Goal: Find contact information: Find contact information

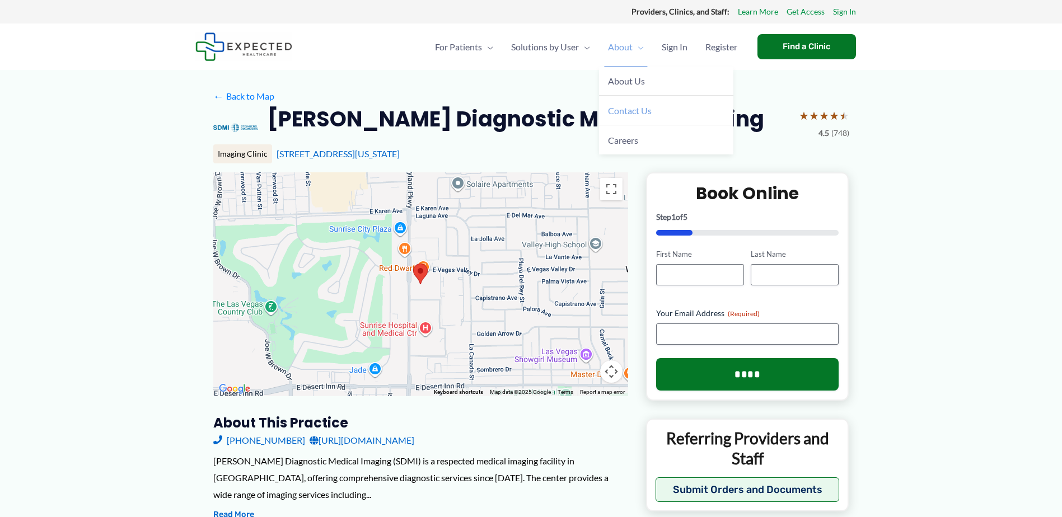
click at [626, 111] on span "Contact Us" at bounding box center [630, 110] width 44 height 11
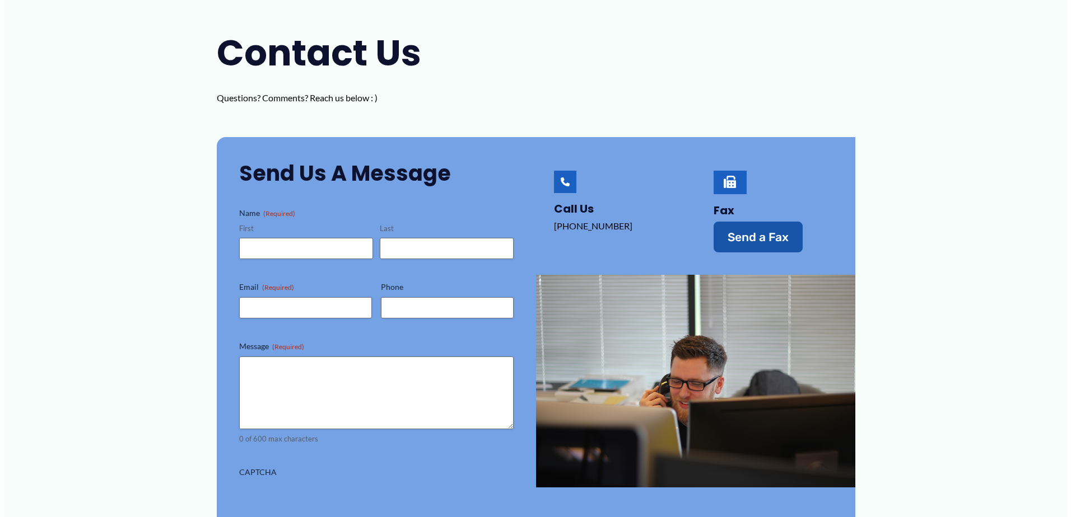
scroll to position [112, 0]
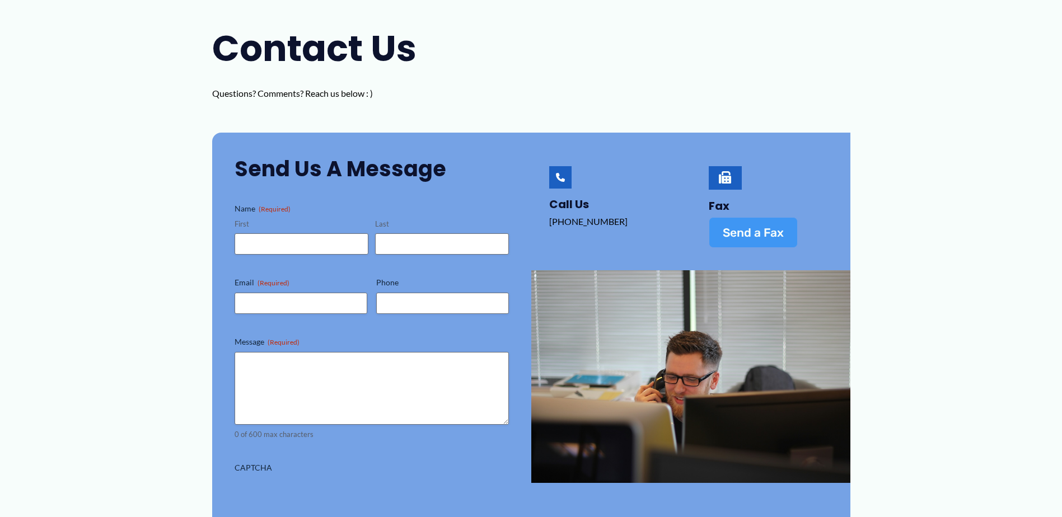
click at [766, 229] on span "Send a Fax" at bounding box center [753, 233] width 61 height 12
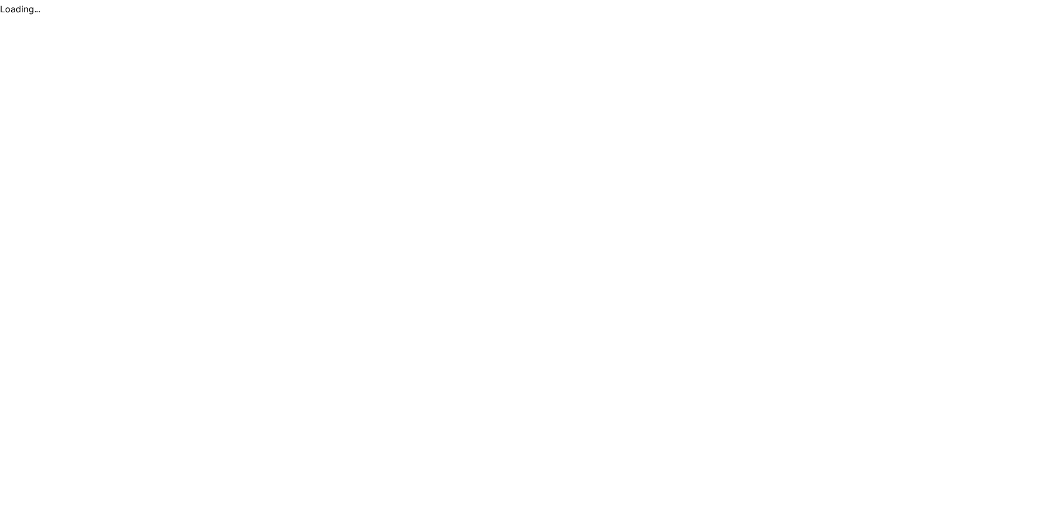
scroll to position [0, 0]
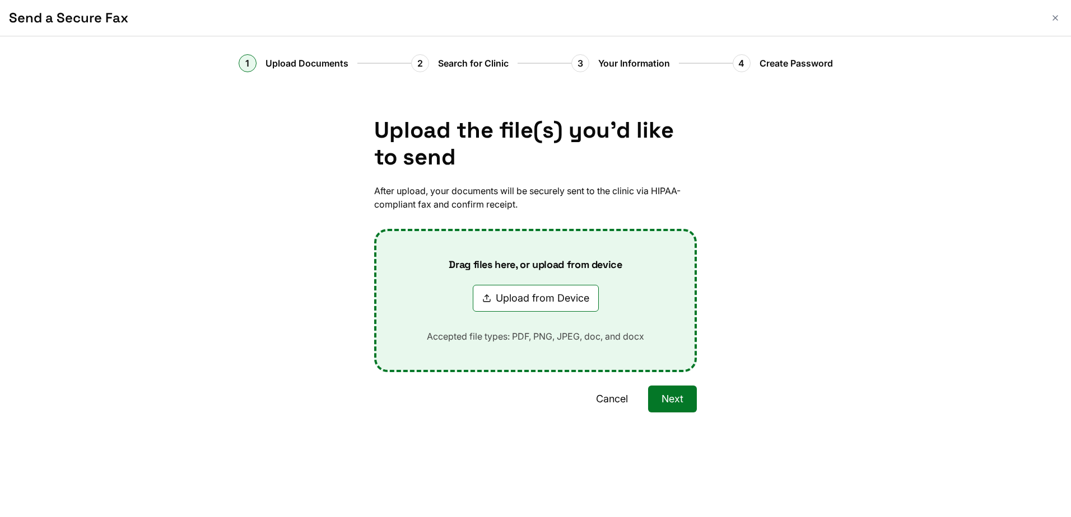
click at [618, 398] on button "Cancel" at bounding box center [611, 399] width 59 height 27
